Goal: Task Accomplishment & Management: Manage account settings

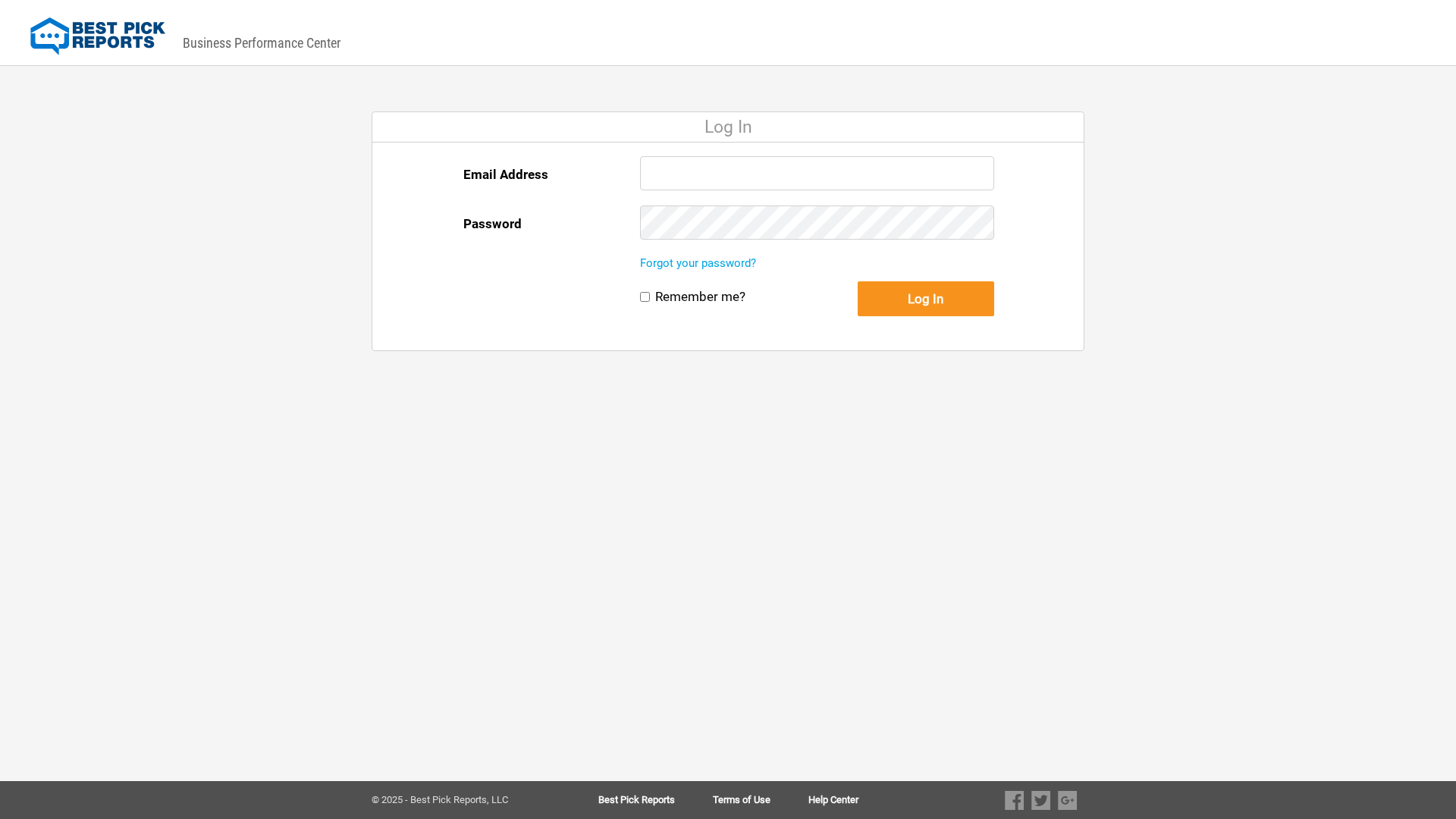
type input "[EMAIL_ADDRESS][DOMAIN_NAME]"
checkbox input "true"
